Goal: Task Accomplishment & Management: Use online tool/utility

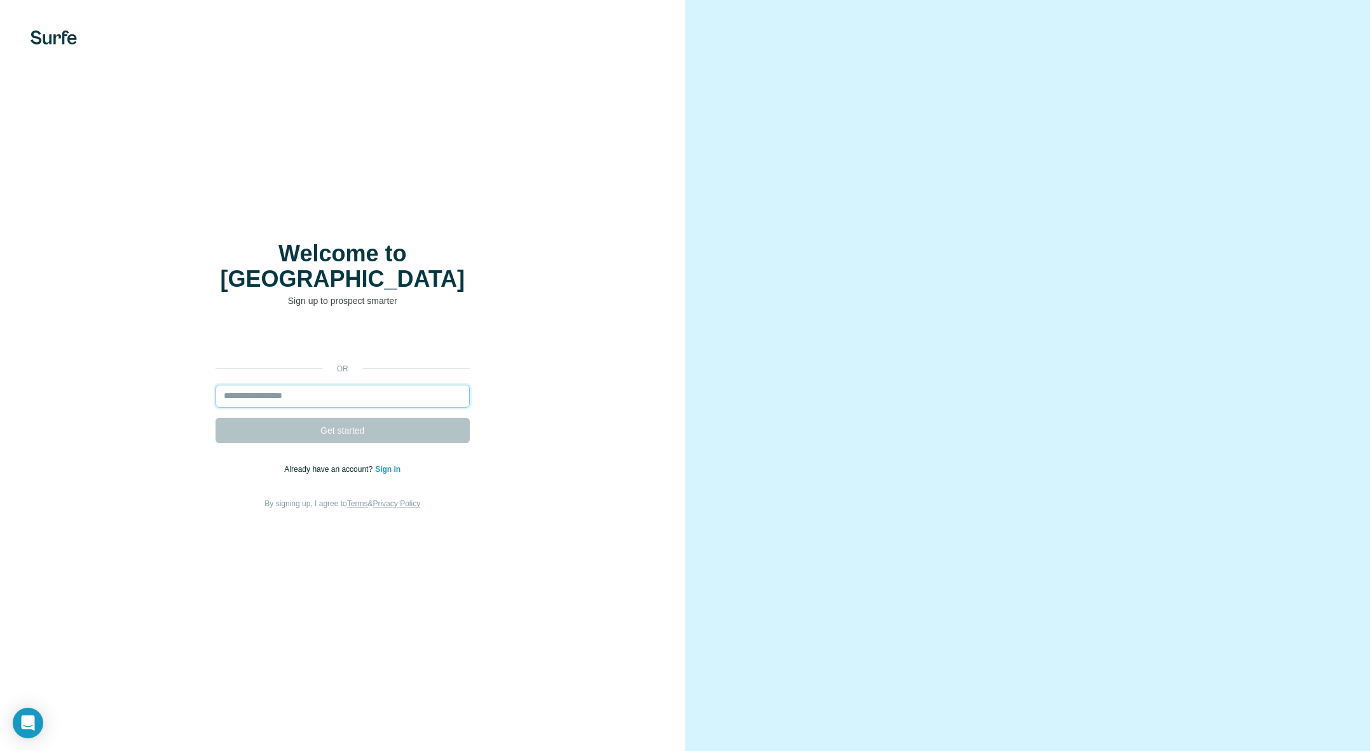
click at [272, 385] on input "email" at bounding box center [343, 396] width 254 height 23
type input "**********"
click at [349, 424] on span "Get started" at bounding box center [342, 430] width 44 height 13
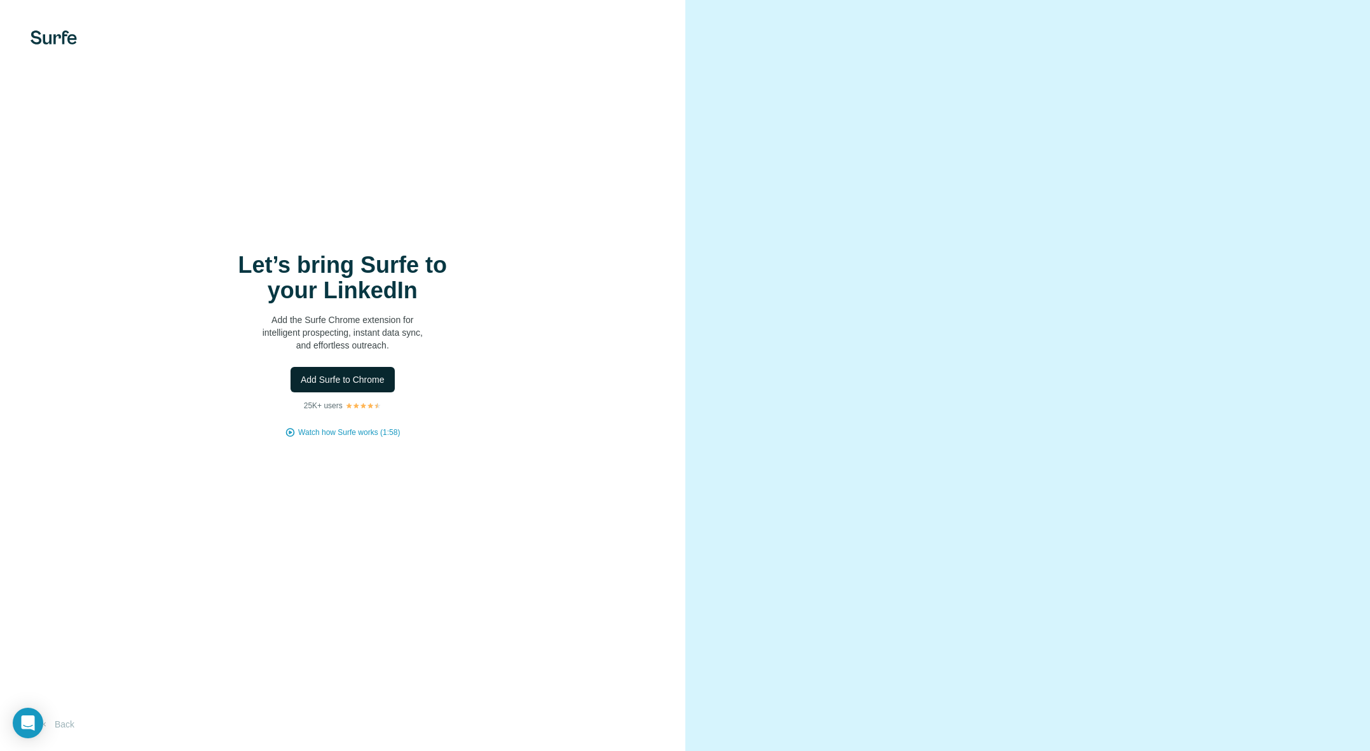
click at [348, 383] on span "Add Surfe to Chrome" at bounding box center [343, 379] width 84 height 13
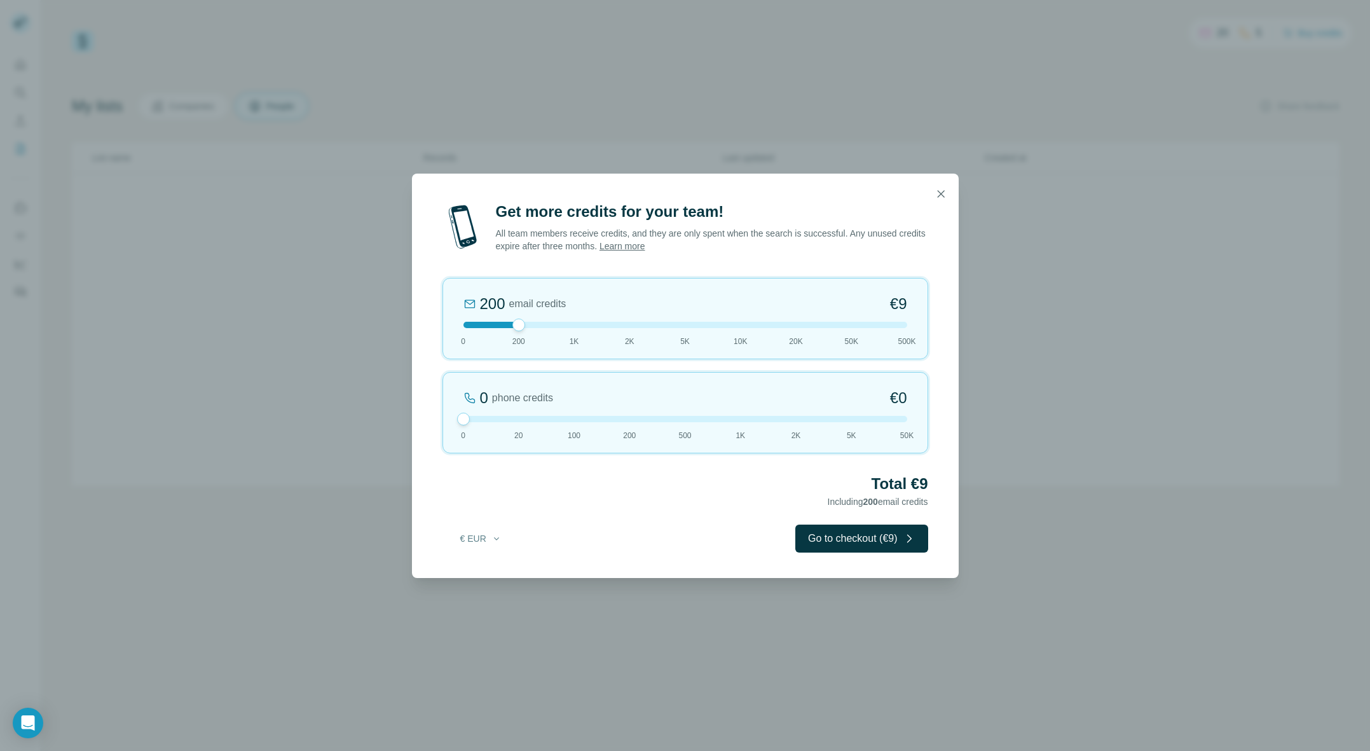
drag, startPoint x: 518, startPoint y: 416, endPoint x: 446, endPoint y: 420, distance: 72.6
click at [446, 420] on div "0 phone credits €0 [PHONE_NUMBER] 1K 2K 5K 50K" at bounding box center [686, 412] width 486 height 81
click at [943, 193] on icon "button" at bounding box center [941, 194] width 13 height 13
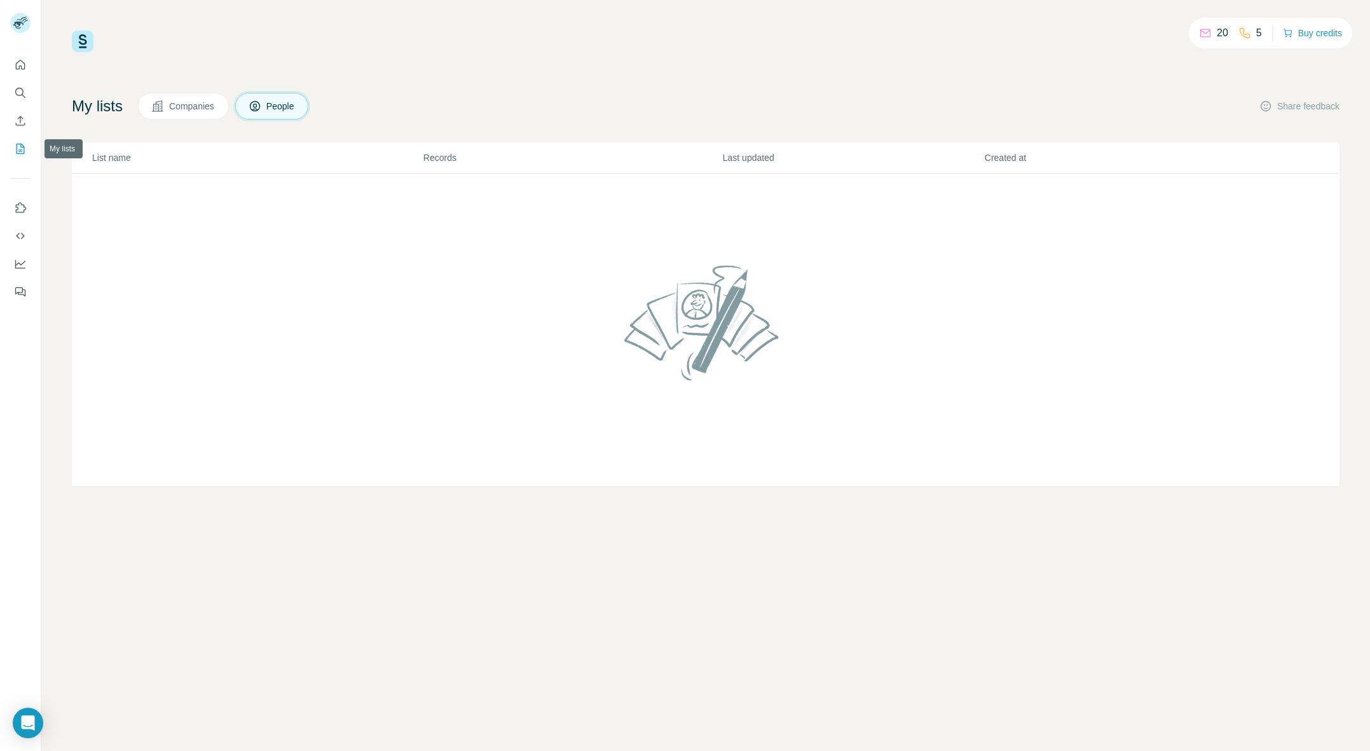
click at [17, 142] on icon "My lists" at bounding box center [20, 148] width 13 height 13
click at [22, 149] on icon "My lists" at bounding box center [21, 148] width 6 height 8
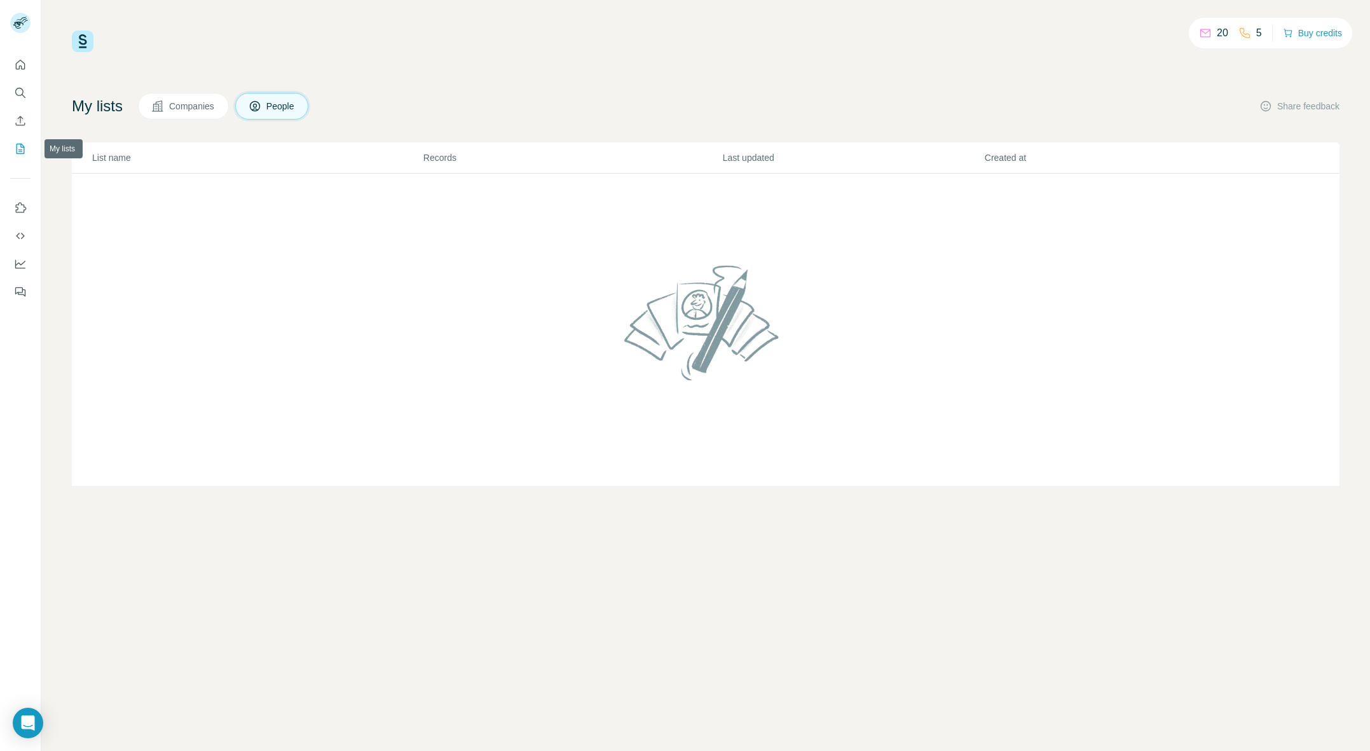
click at [22, 149] on icon "My lists" at bounding box center [21, 148] width 6 height 8
click at [31, 727] on icon "Open Intercom Messenger" at bounding box center [27, 723] width 15 height 17
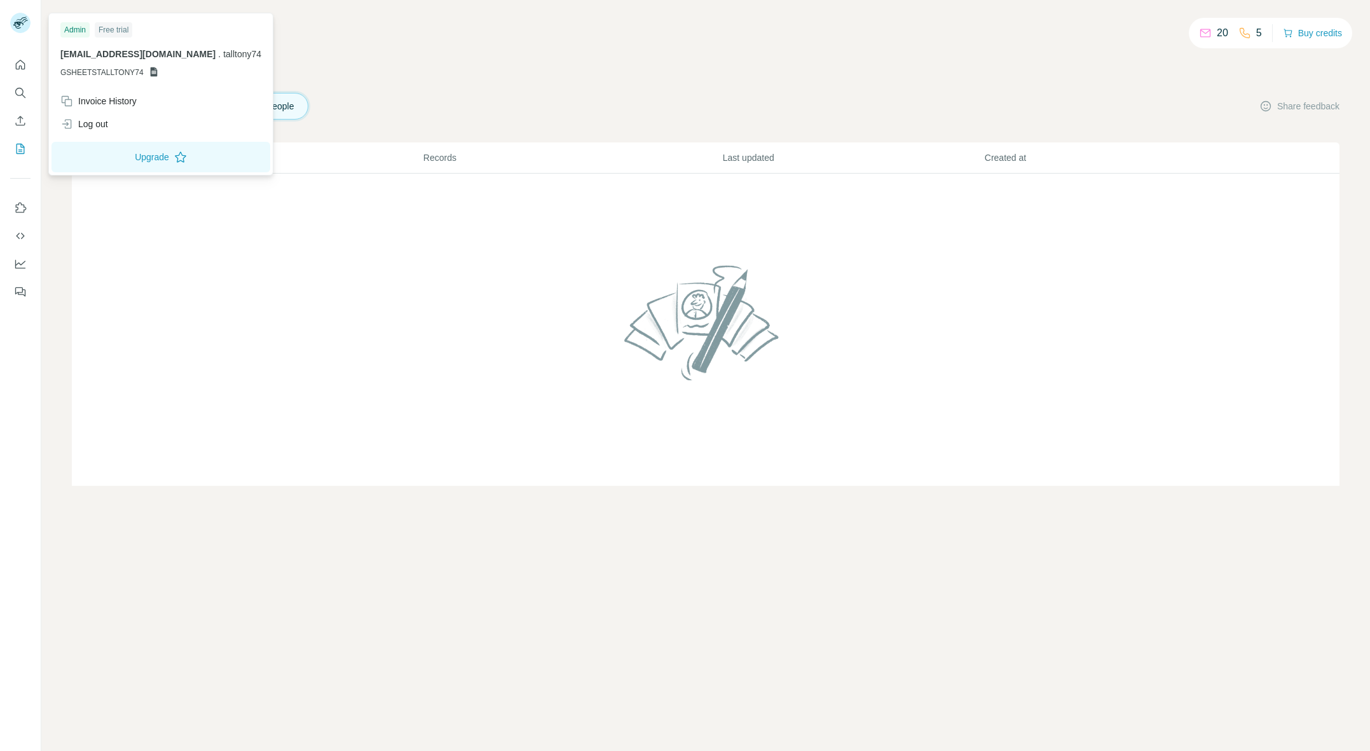
click at [151, 73] on icon at bounding box center [154, 72] width 10 height 10
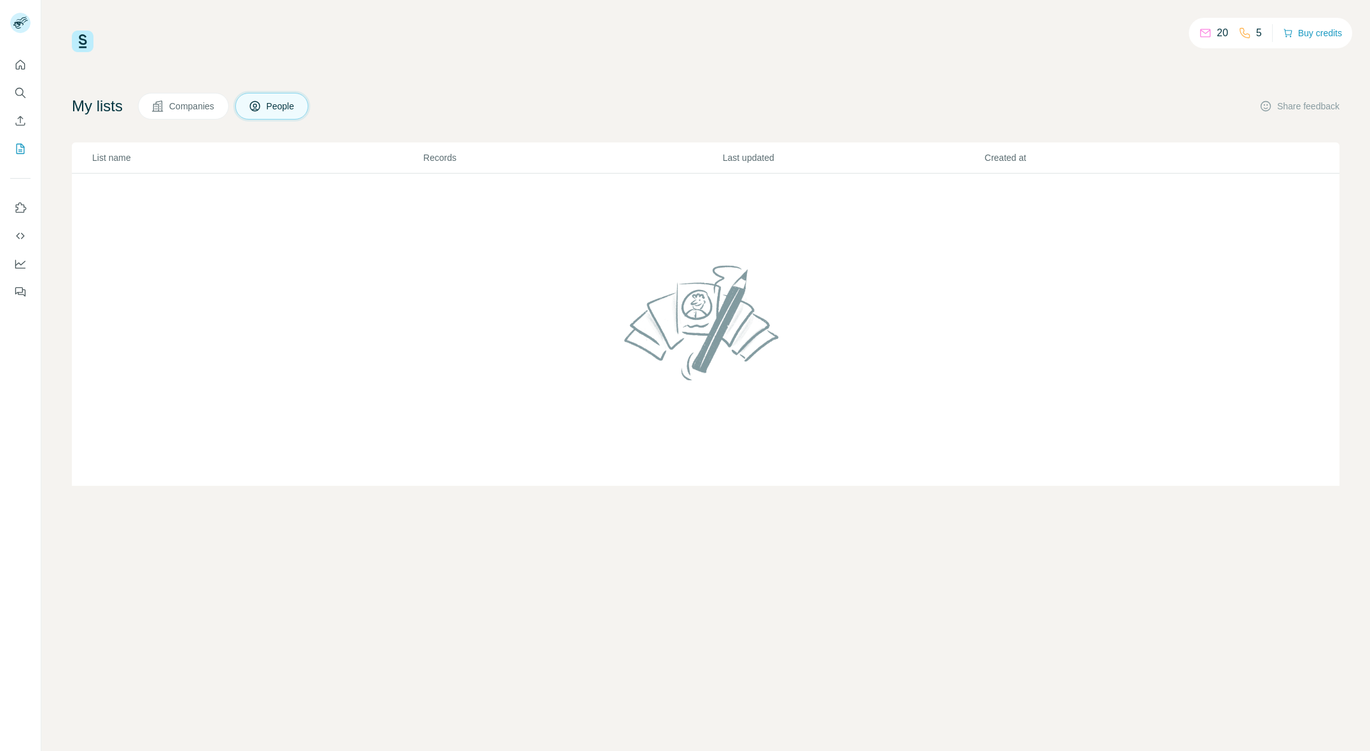
click at [420, 62] on div "20 5 Buy credits My lists Companies People Share feedback List name Records Las…" at bounding box center [706, 258] width 1268 height 455
click at [198, 107] on span "Companies" at bounding box center [192, 106] width 46 height 13
click at [20, 146] on icon "My lists" at bounding box center [21, 148] width 6 height 8
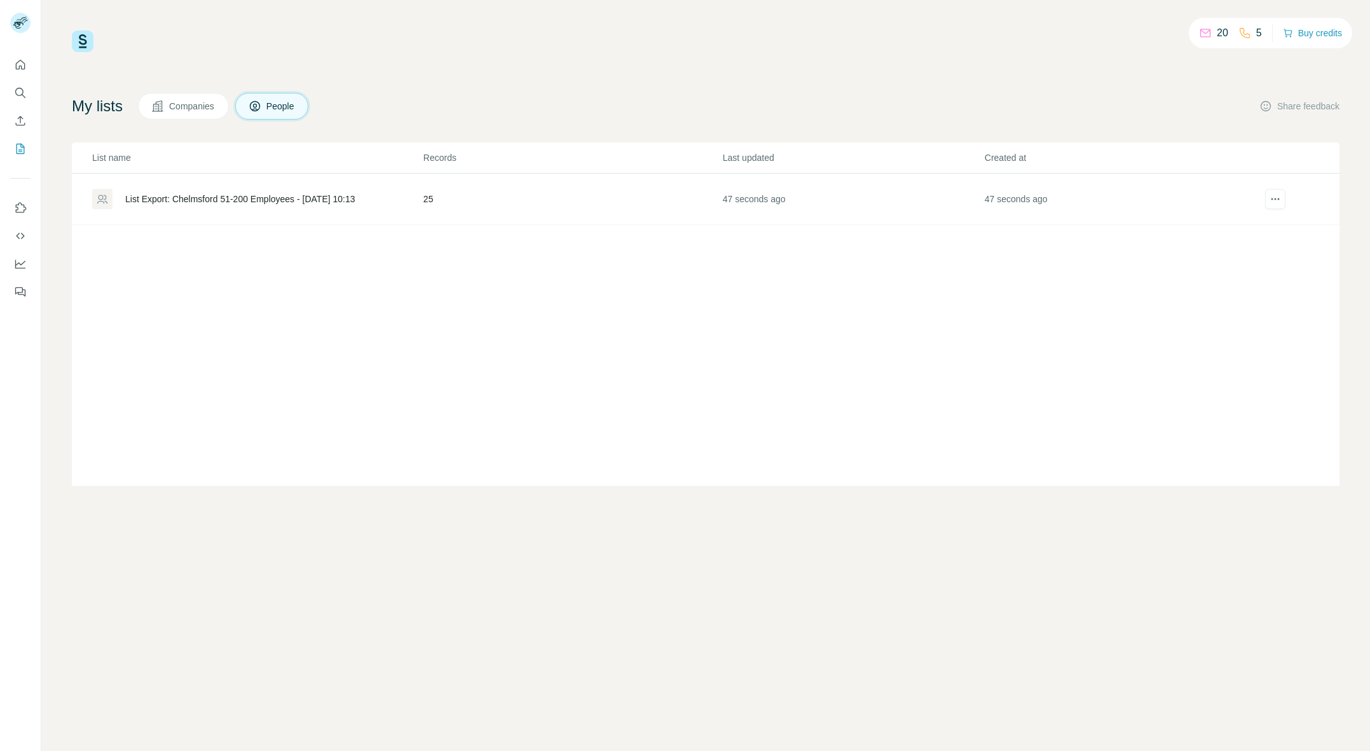
click at [259, 199] on div "List Export: Chelmsford 51-200 Employees - [DATE] 10:13" at bounding box center [240, 199] width 230 height 13
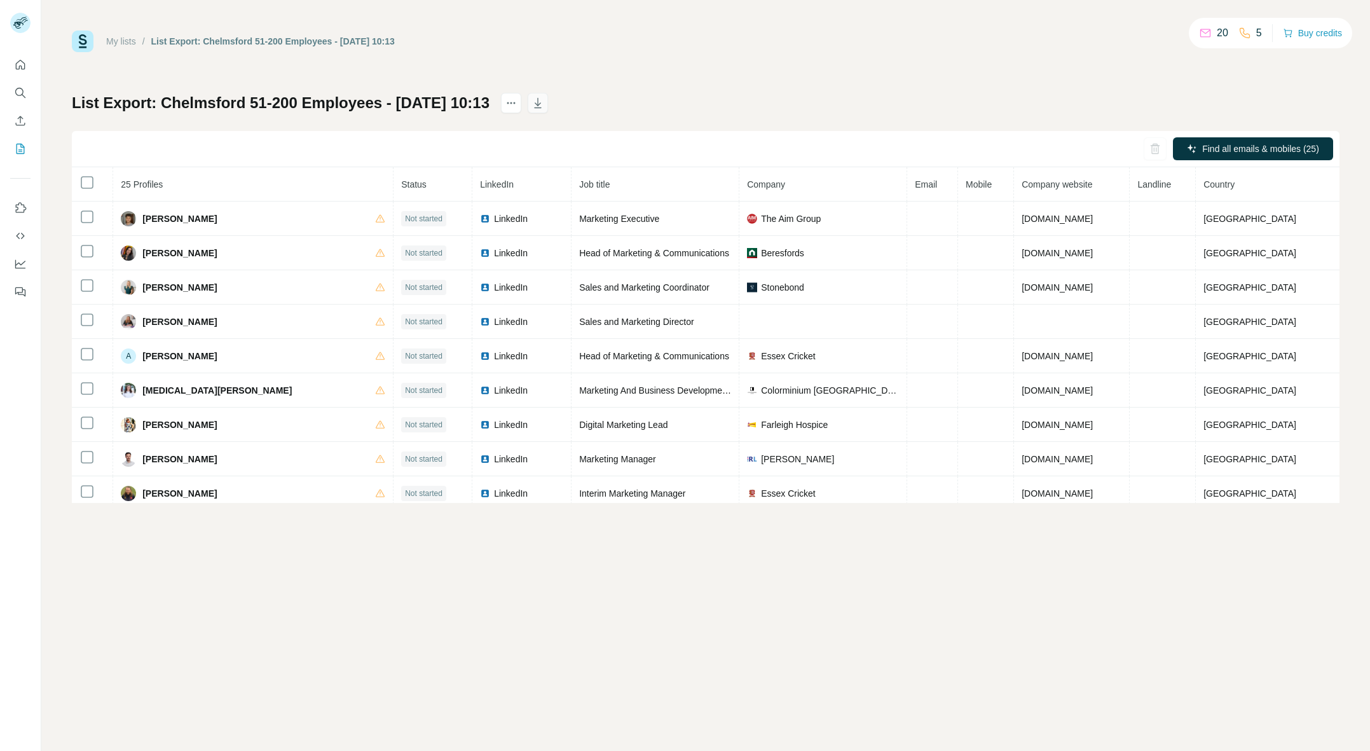
click at [544, 102] on icon "button" at bounding box center [538, 103] width 13 height 13
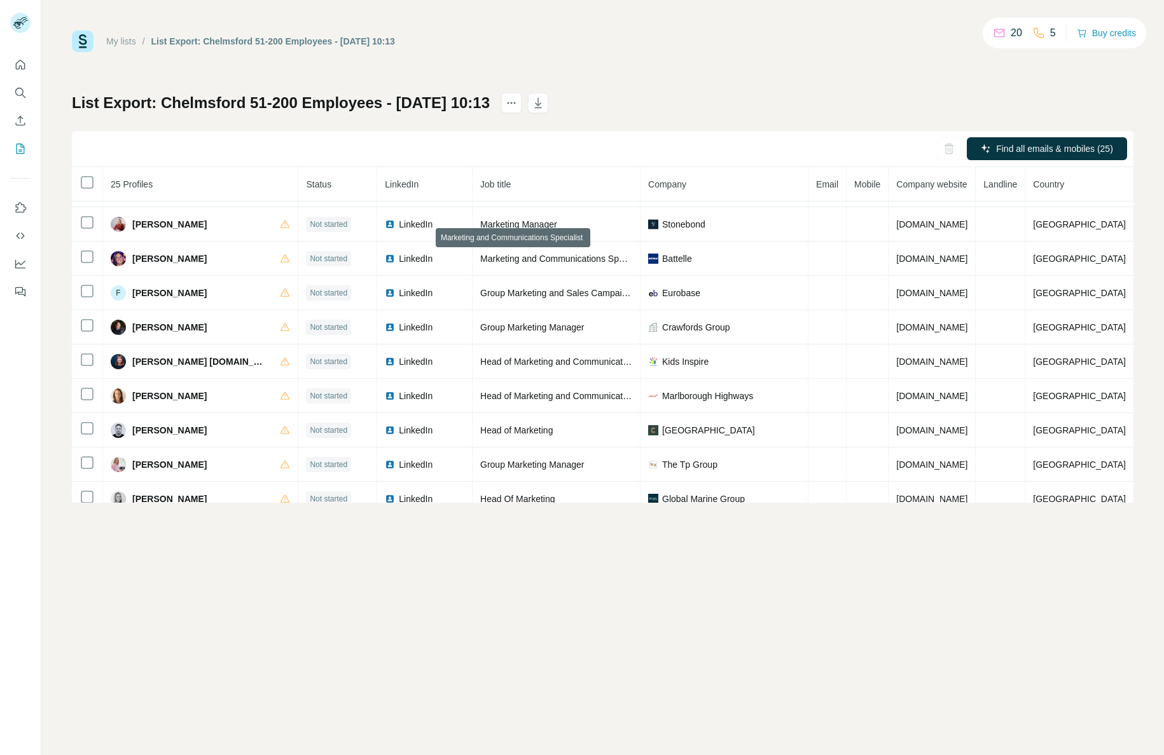
scroll to position [376, 0]
